Goal: Task Accomplishment & Management: Manage account settings

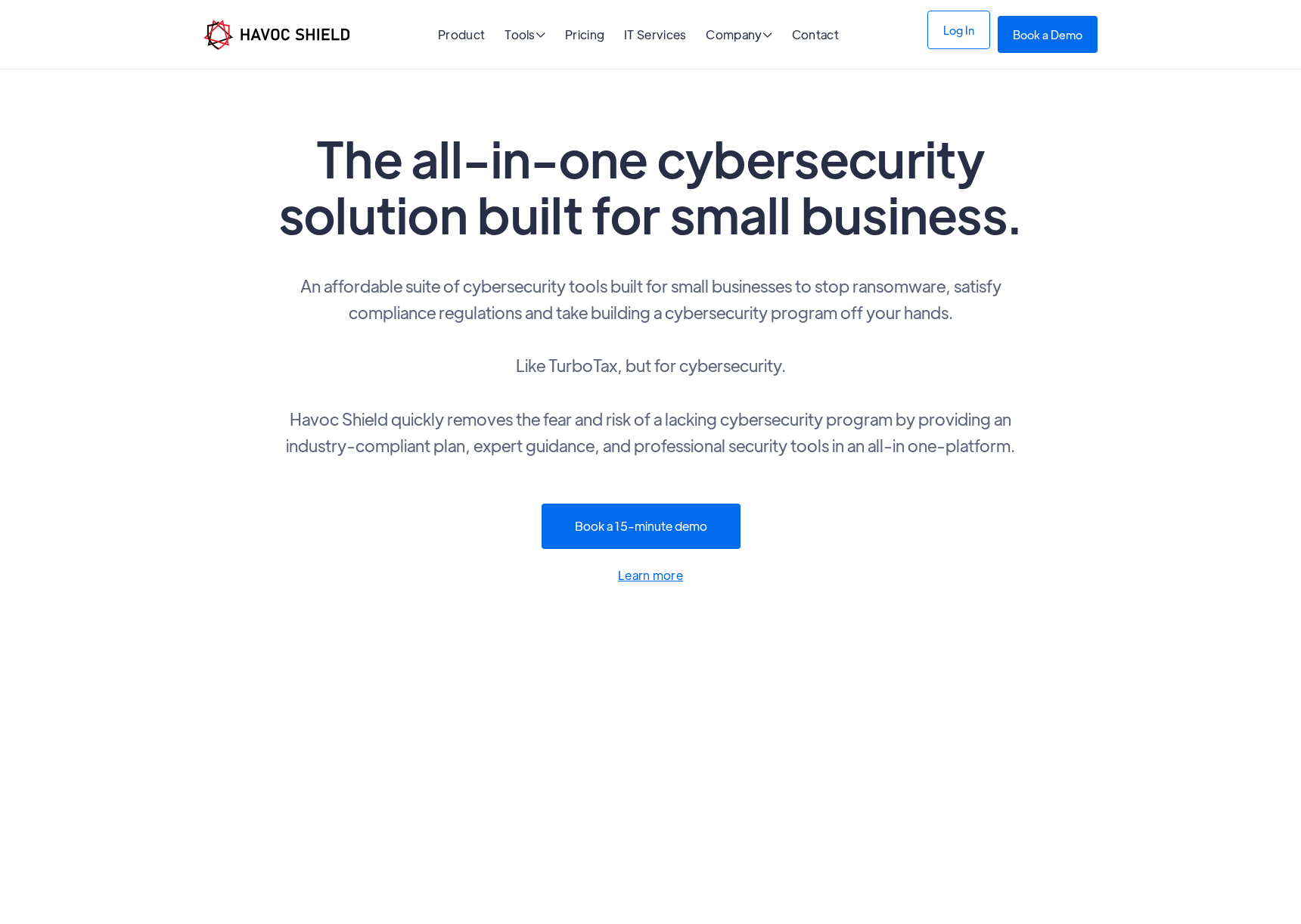
click at [978, 26] on link "Log In" at bounding box center [959, 30] width 63 height 39
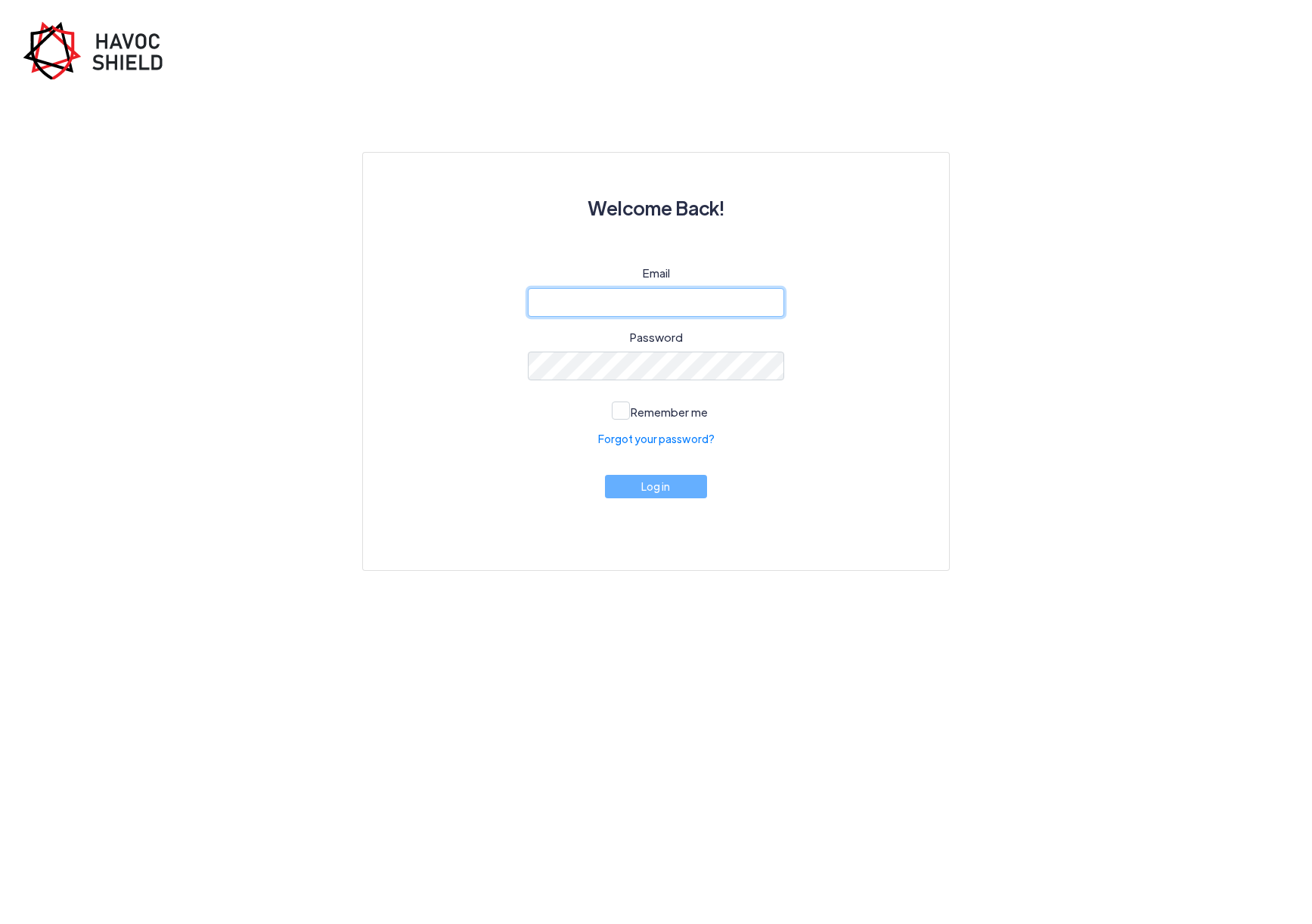
type input "[EMAIL_ADDRESS][DOMAIN_NAME]"
click at [654, 489] on button "Log in" at bounding box center [656, 486] width 103 height 23
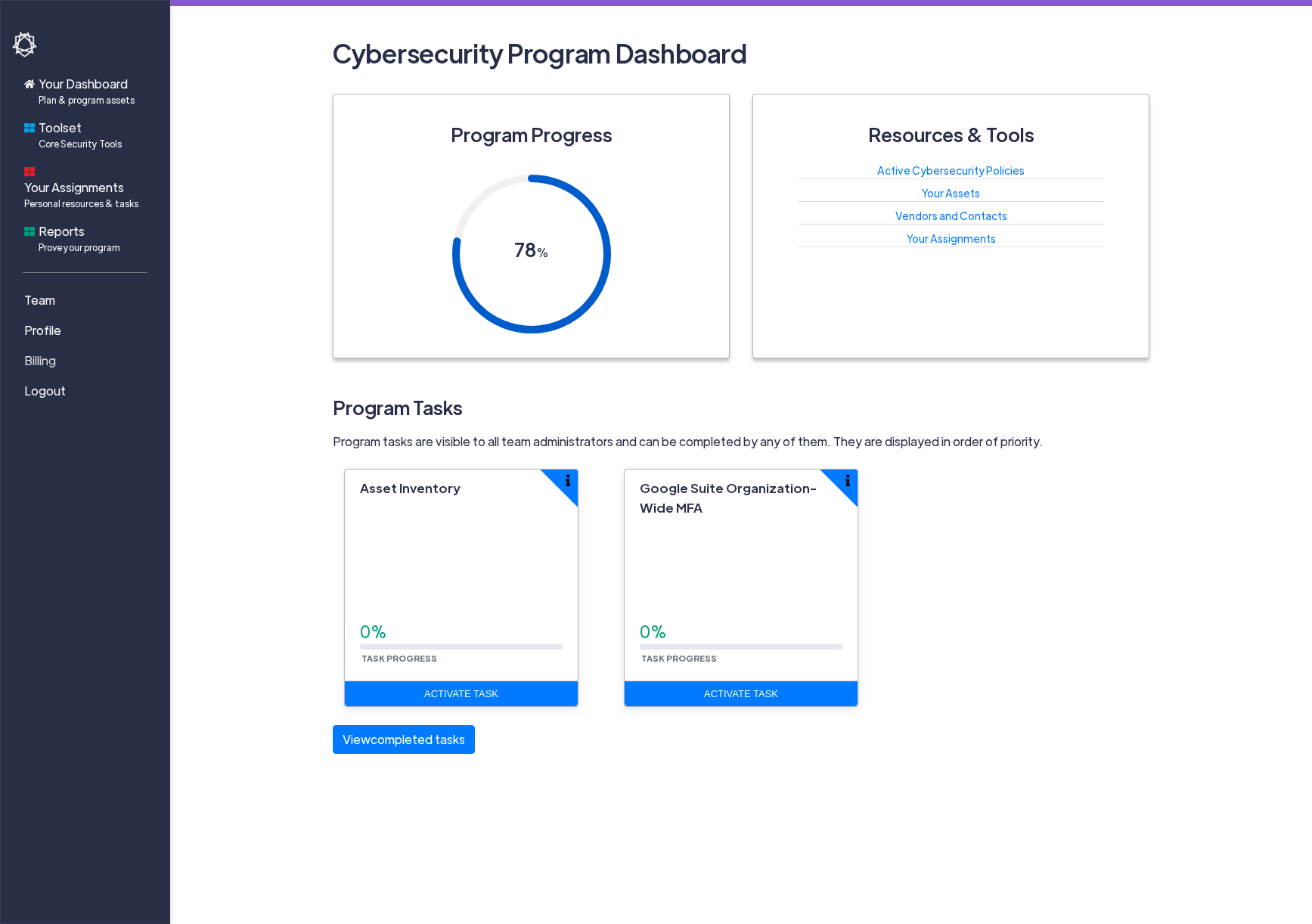
click at [79, 345] on link "Billing" at bounding box center [87, 360] width 151 height 30
